Goal: Book appointment/travel/reservation

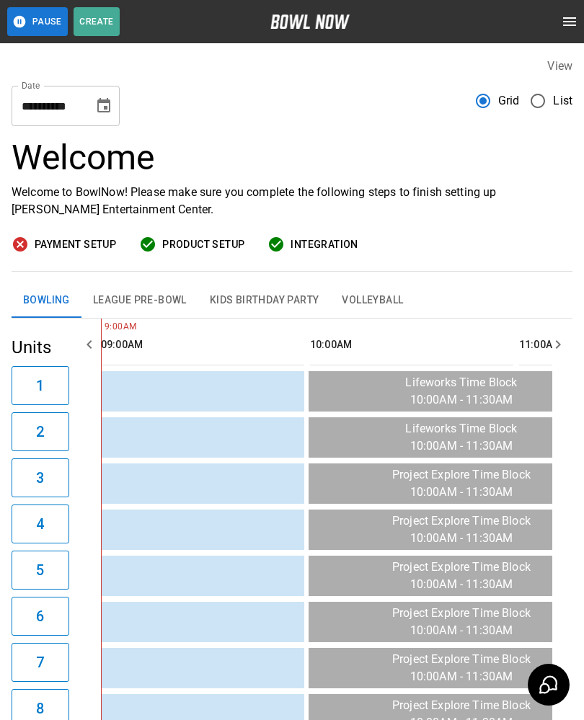
click at [152, 306] on button "League Pre-Bowl" at bounding box center [139, 300] width 117 height 35
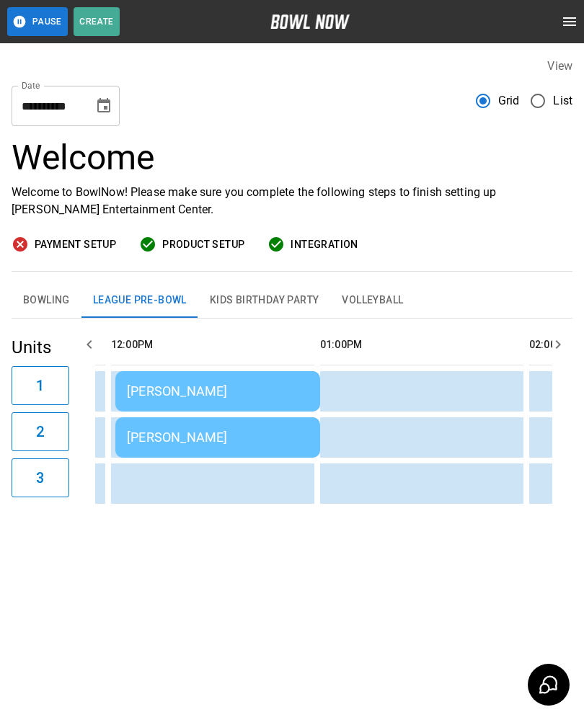
click at [30, 287] on button "Bowling" at bounding box center [47, 300] width 70 height 35
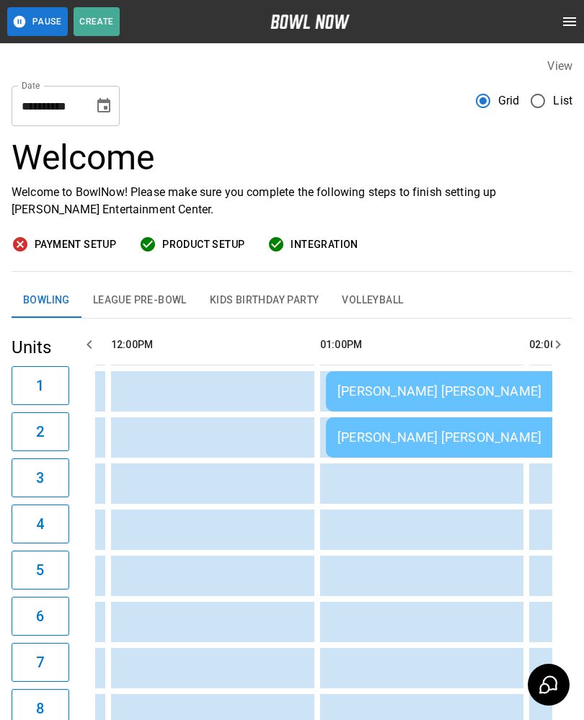
click at [375, 391] on div "[PERSON_NAME] [PERSON_NAME]" at bounding box center [533, 390] width 392 height 15
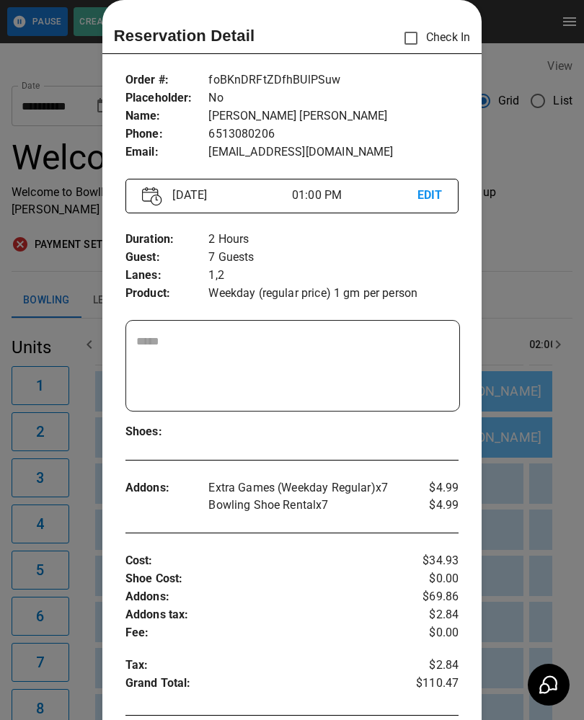
click at [537, 277] on div at bounding box center [292, 360] width 584 height 720
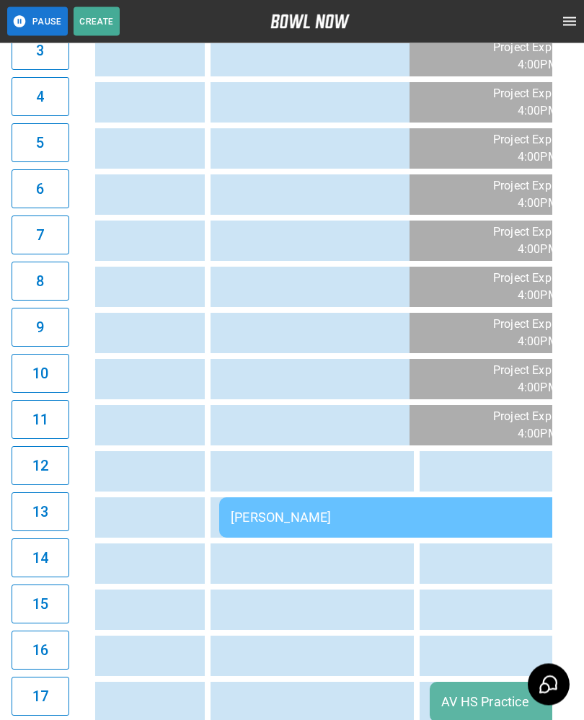
scroll to position [428, 0]
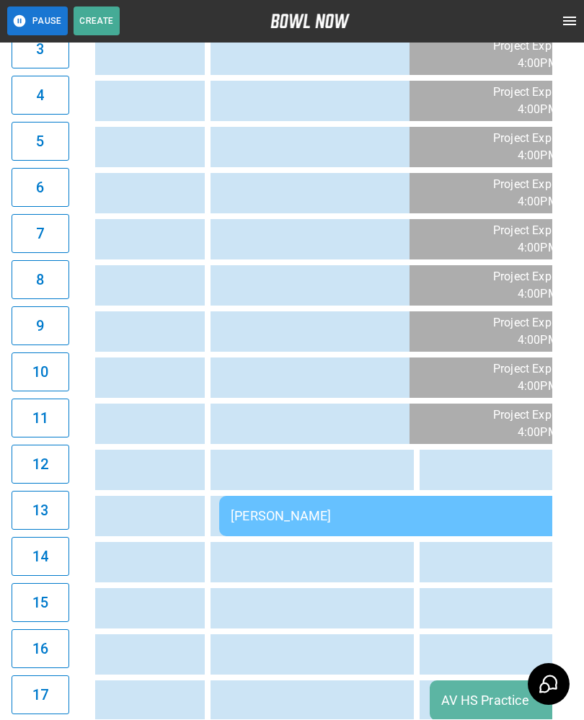
click at [249, 504] on td "[PERSON_NAME]" at bounding box center [426, 517] width 415 height 40
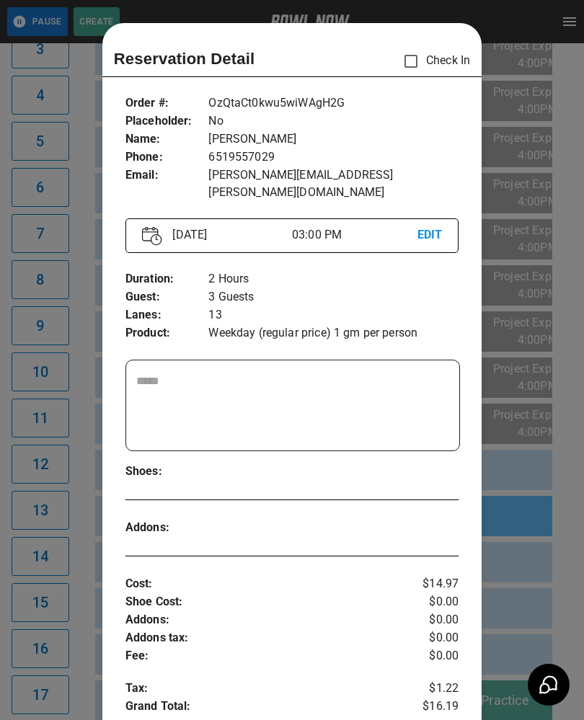
scroll to position [23, 0]
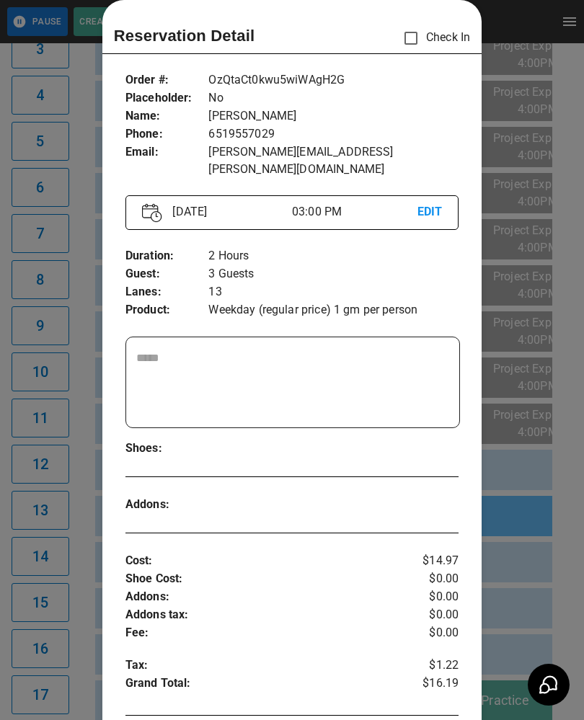
click at [76, 244] on div at bounding box center [292, 360] width 584 height 720
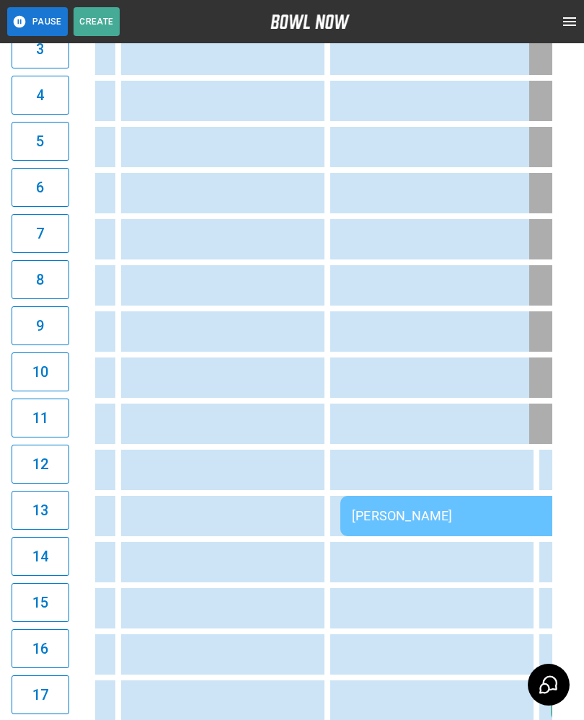
scroll to position [0, 1007]
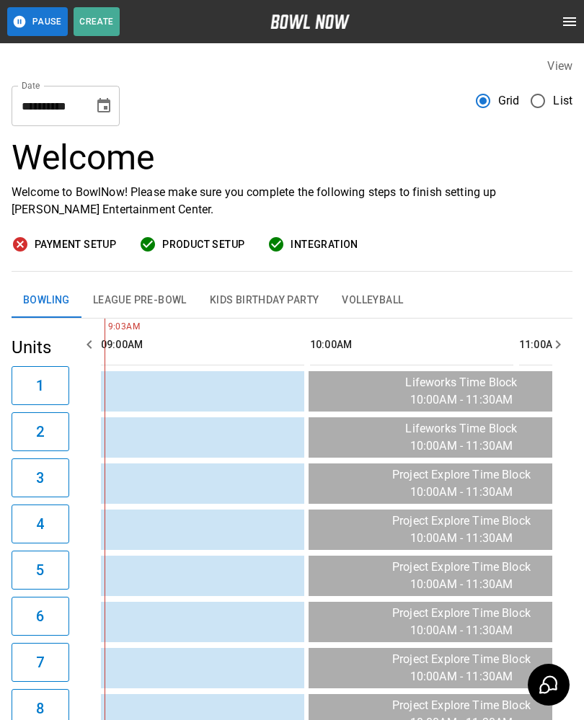
click at [133, 289] on button "League Pre-Bowl" at bounding box center [139, 300] width 117 height 35
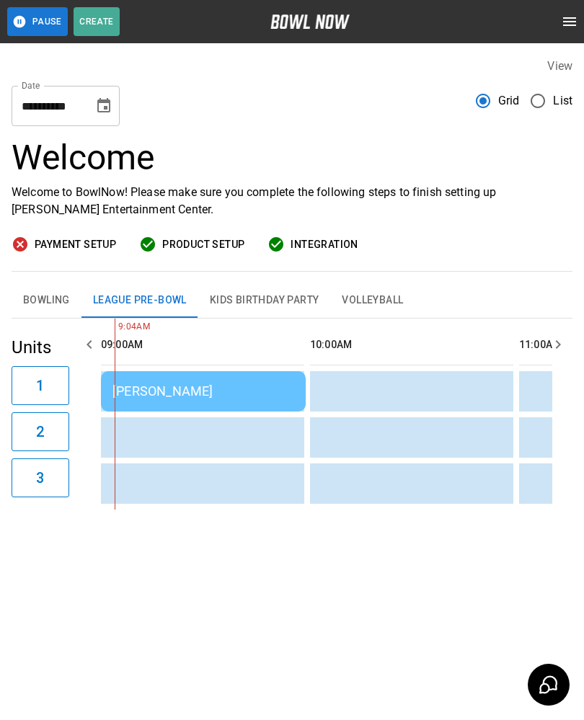
click at [228, 393] on div "[PERSON_NAME]" at bounding box center [203, 390] width 182 height 15
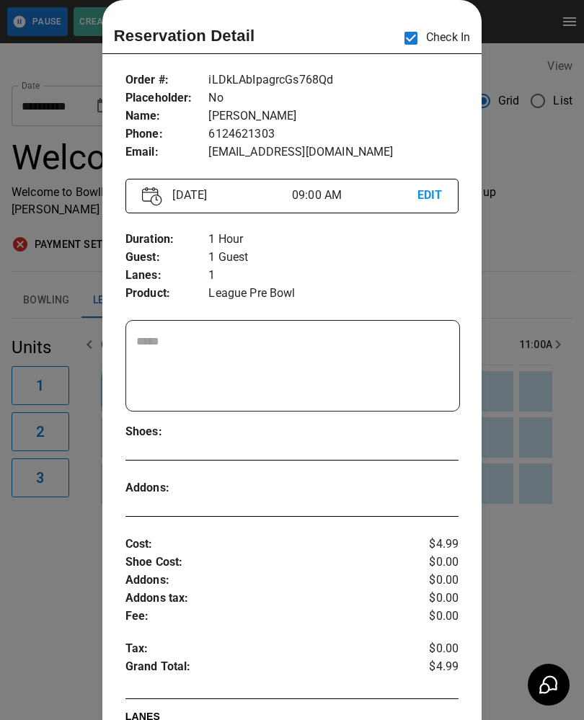
click at [61, 589] on div at bounding box center [292, 360] width 584 height 720
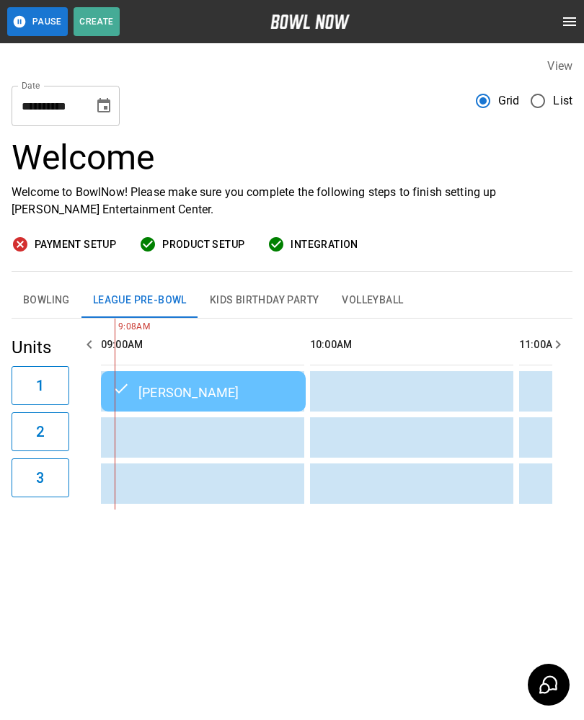
click at [40, 297] on button "Bowling" at bounding box center [47, 300] width 70 height 35
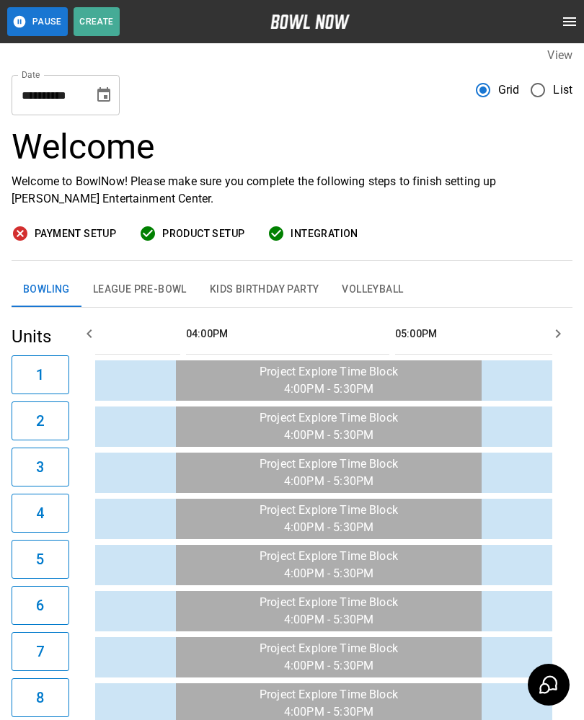
scroll to position [0, 1375]
click at [420, 506] on td "sticky table" at bounding box center [432, 519] width 47 height 40
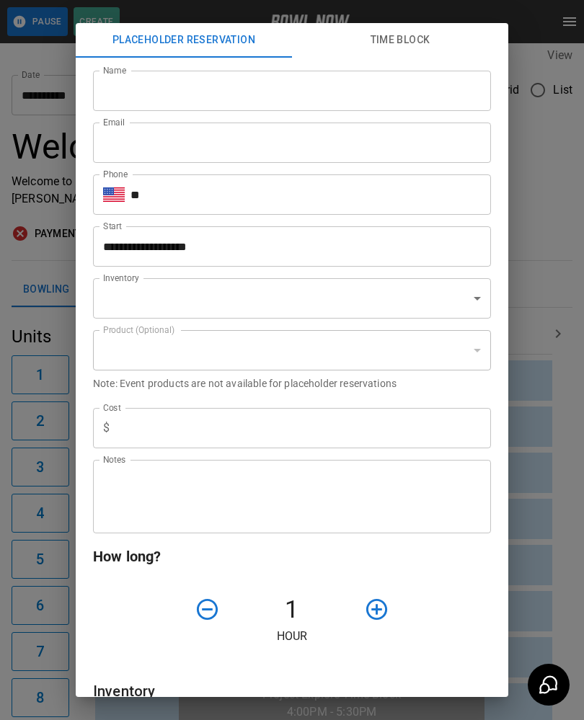
type input "**********"
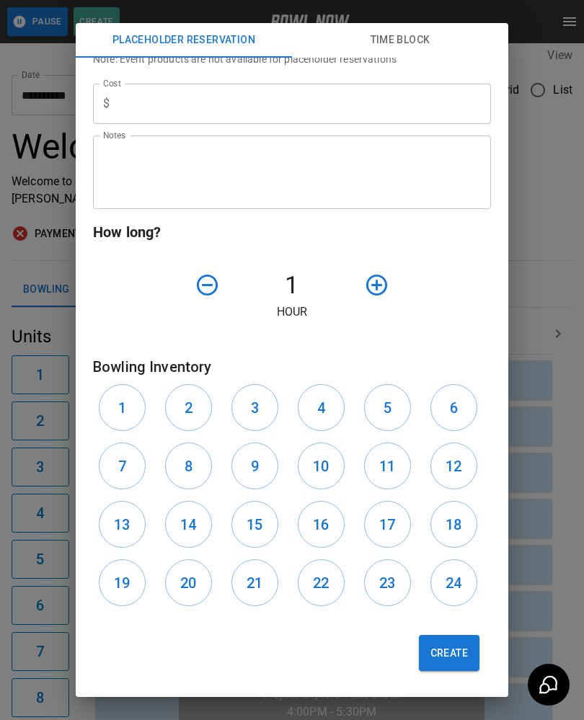
scroll to position [326, 0]
click at [25, 610] on div "**********" at bounding box center [292, 360] width 584 height 720
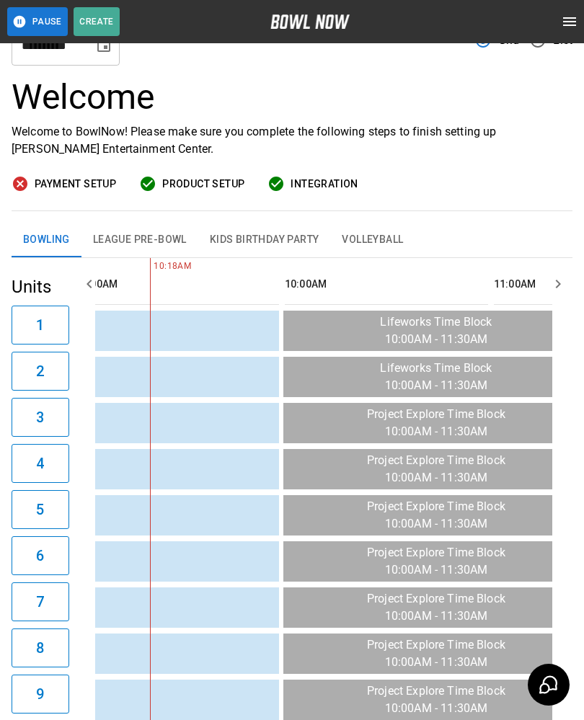
scroll to position [0, 0]
